Goal: Task Accomplishment & Management: Manage account settings

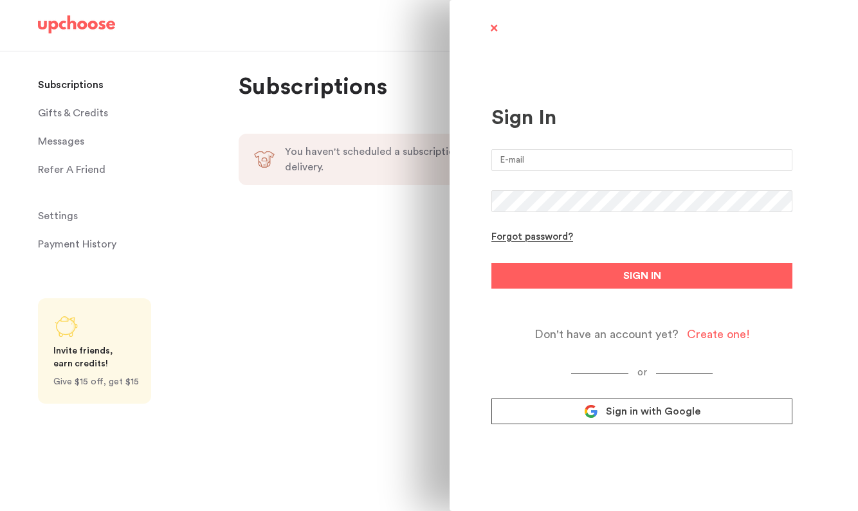
type input "[EMAIL_ADDRESS][DOMAIN_NAME]"
click at [599, 301] on form "amjohnson225@outlook.com Forgot password? SIGN IN Don't have an account yet? Cr…" at bounding box center [641, 245] width 301 height 192
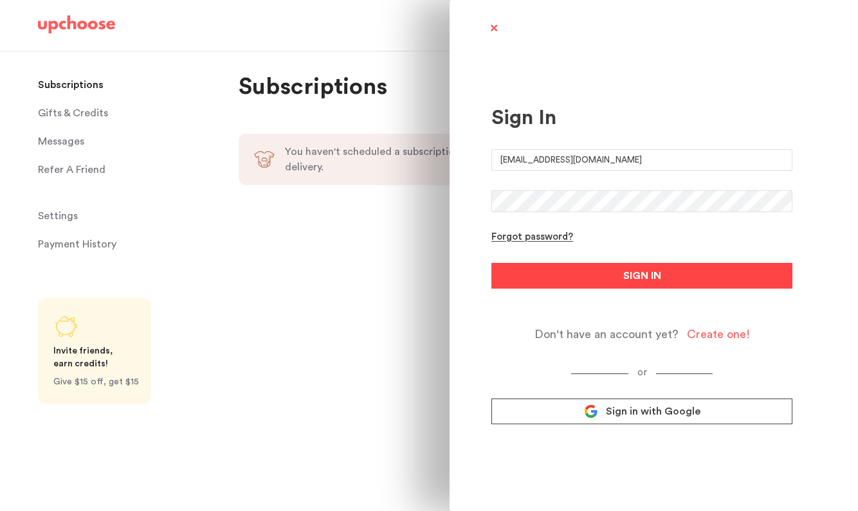
click at [606, 275] on button "SIGN IN" at bounding box center [641, 276] width 301 height 26
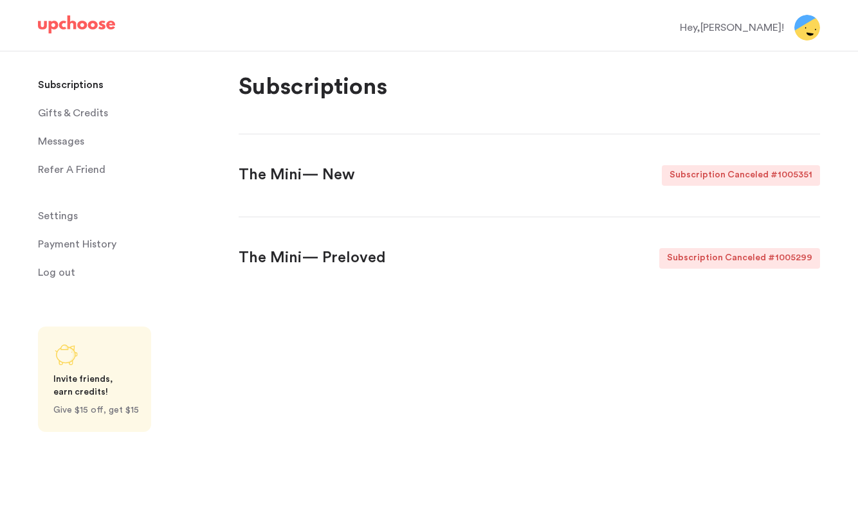
click at [73, 241] on p "Payment History" at bounding box center [77, 245] width 78 height 26
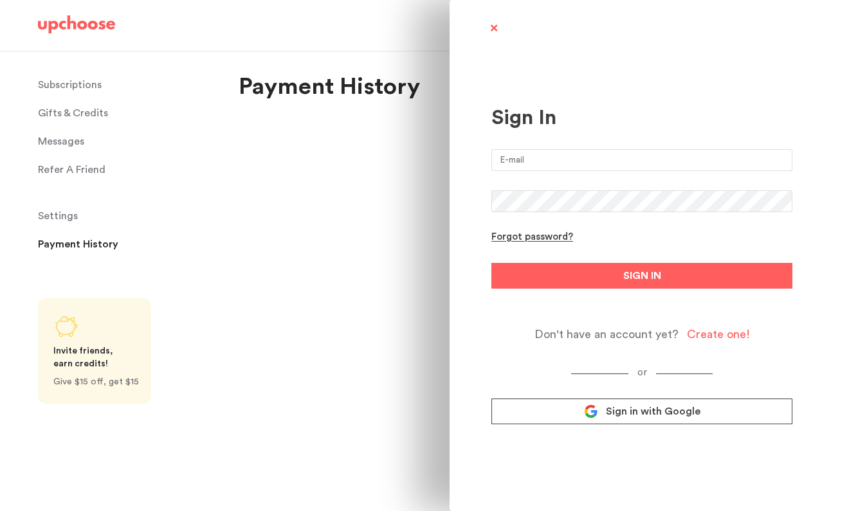
type input "[EMAIL_ADDRESS][DOMAIN_NAME]"
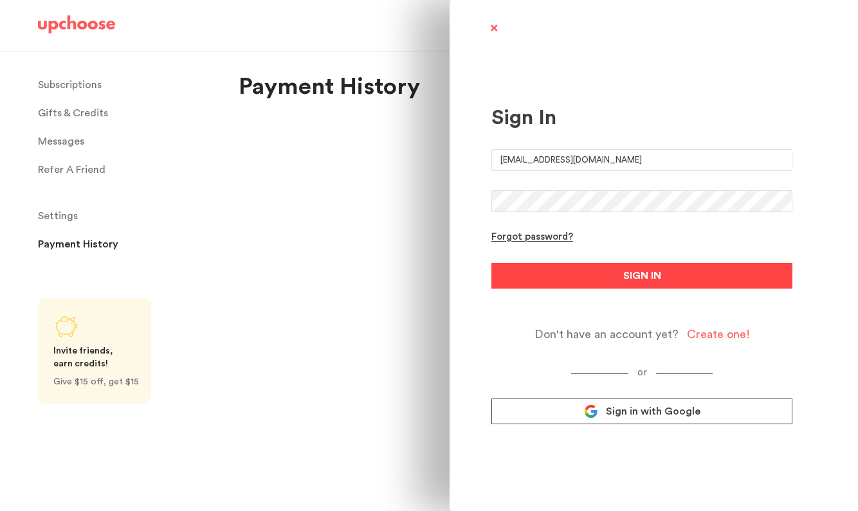
click at [581, 277] on button "SIGN IN" at bounding box center [641, 276] width 301 height 26
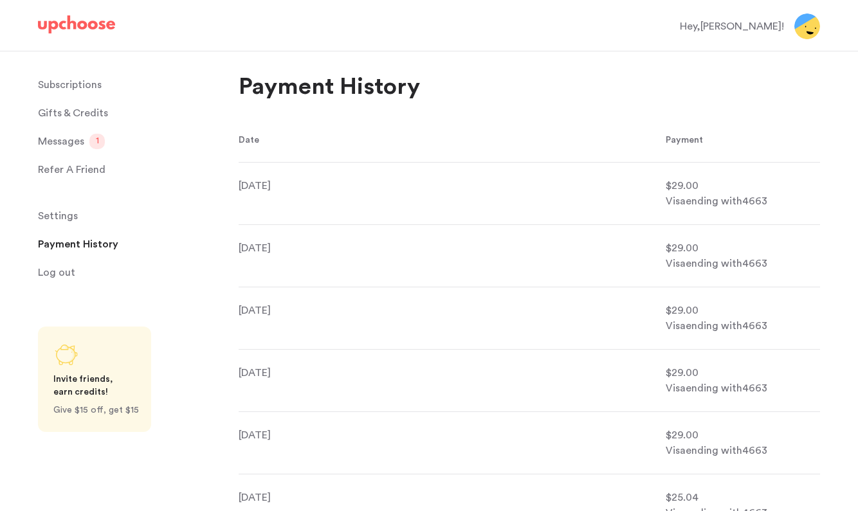
click at [64, 144] on span "Messages" at bounding box center [61, 142] width 46 height 26
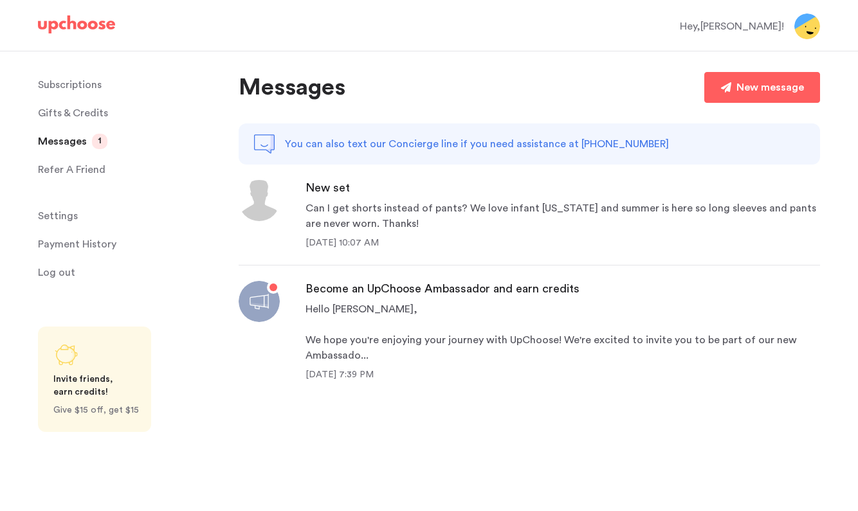
click at [50, 93] on p "Subscriptions" at bounding box center [70, 85] width 64 height 26
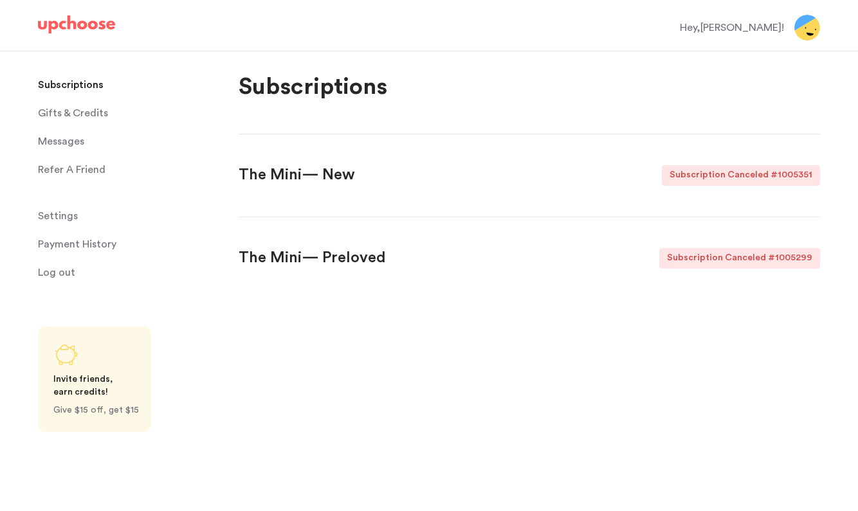
click at [769, 30] on div "Hey, Ashton !" at bounding box center [732, 27] width 104 height 15
click at [810, 28] on img at bounding box center [807, 28] width 26 height 26
click at [56, 271] on span "Log out" at bounding box center [56, 273] width 37 height 26
